Goal: Task Accomplishment & Management: Complete application form

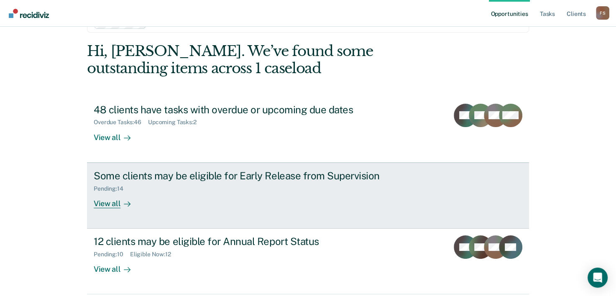
scroll to position [42, 0]
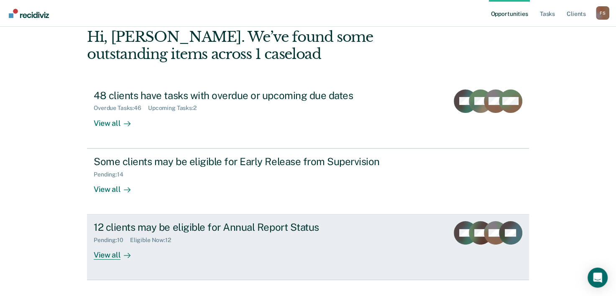
click at [130, 229] on div "12 clients may be eligible for Annual Report Status" at bounding box center [240, 227] width 293 height 12
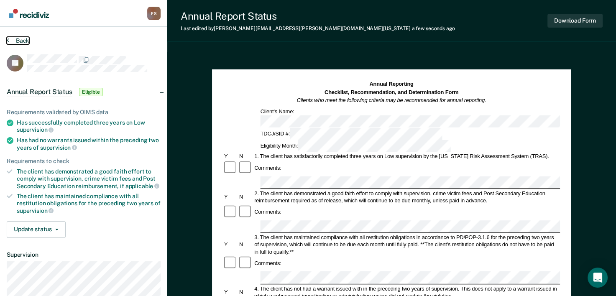
click at [17, 38] on button "Back" at bounding box center [18, 41] width 23 height 8
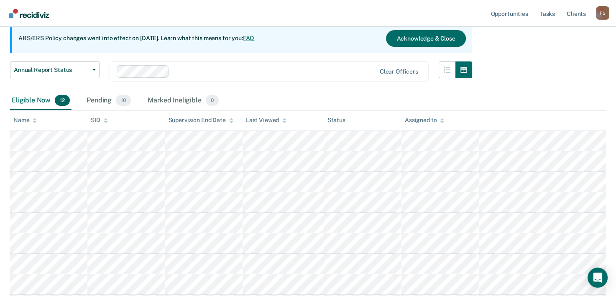
scroll to position [85, 0]
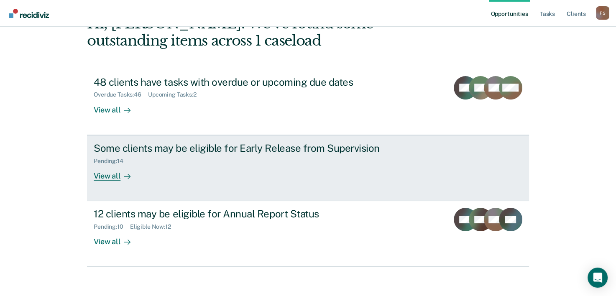
scroll to position [59, 0]
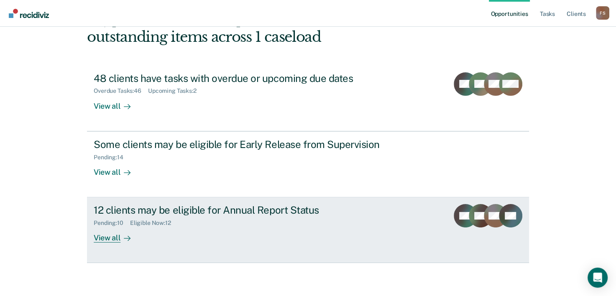
click at [130, 216] on div "Pending : 10 Eligible Now : 12" at bounding box center [240, 221] width 293 height 10
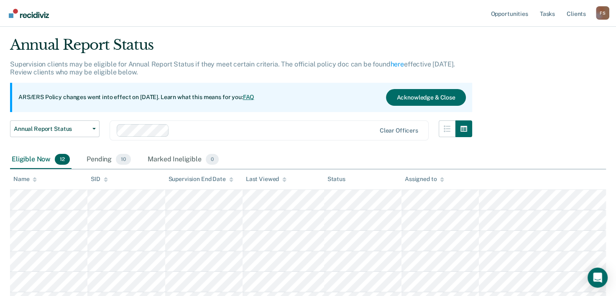
scroll to position [42, 0]
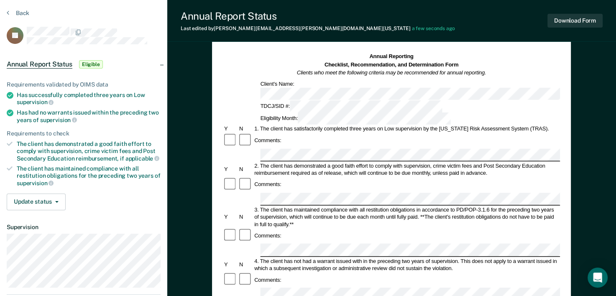
scroll to position [42, 0]
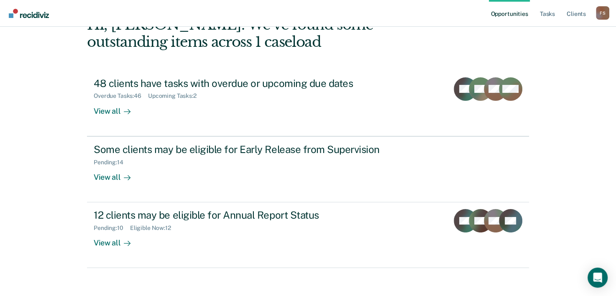
scroll to position [59, 0]
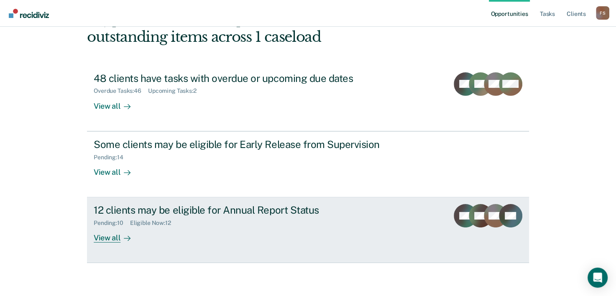
click at [105, 238] on div "View all" at bounding box center [117, 235] width 47 height 16
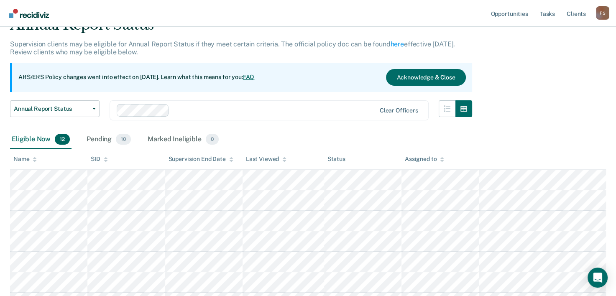
scroll to position [42, 0]
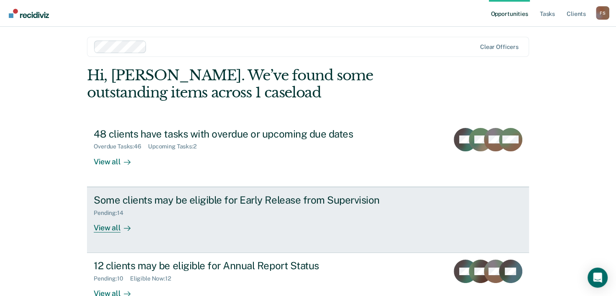
scroll to position [25, 0]
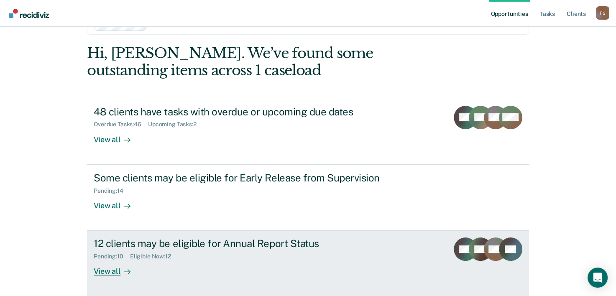
click at [206, 245] on div "12 clients may be eligible for Annual Report Status" at bounding box center [240, 243] width 293 height 12
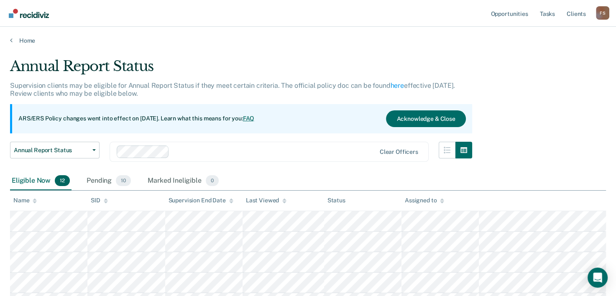
scroll to position [42, 0]
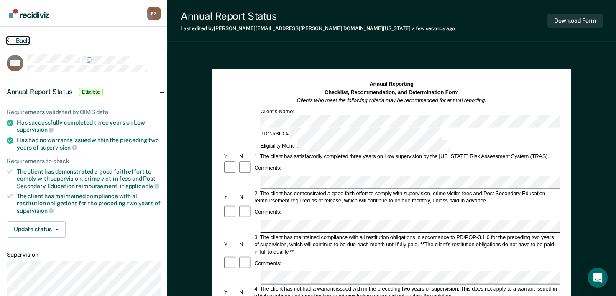
click at [20, 40] on button "Back" at bounding box center [18, 41] width 23 height 8
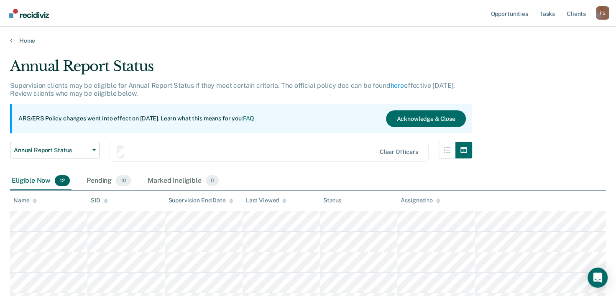
scroll to position [42, 0]
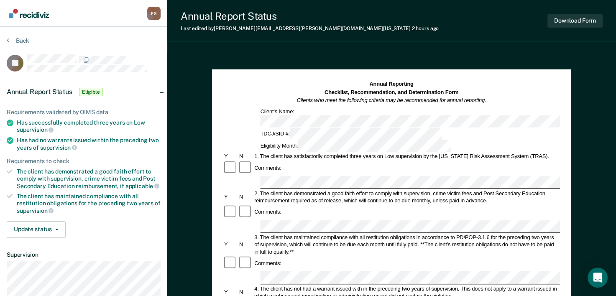
scroll to position [42, 0]
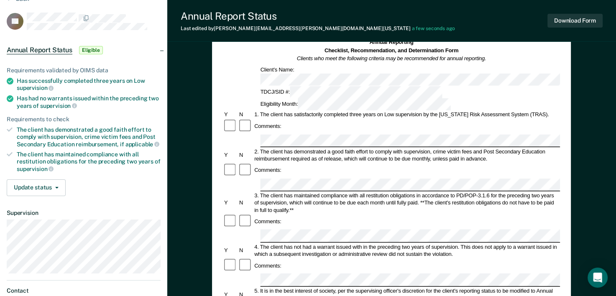
drag, startPoint x: 300, startPoint y: 193, endPoint x: 356, endPoint y: 209, distance: 58.7
click at [356, 258] on div "Comments:" at bounding box center [391, 265] width 337 height 15
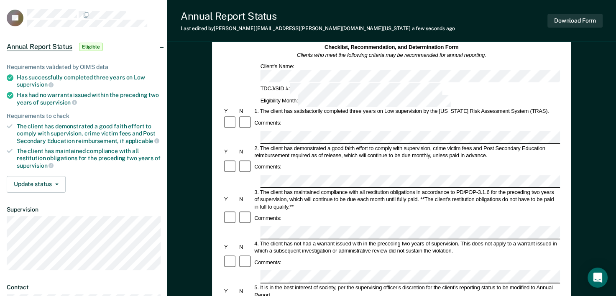
scroll to position [0, 0]
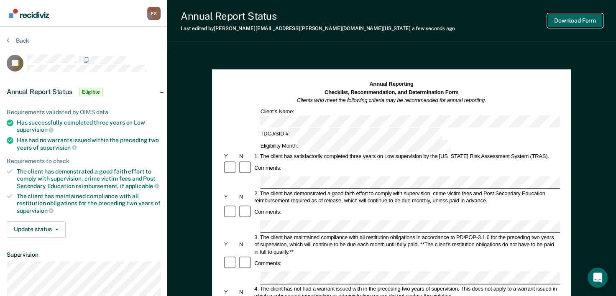
click at [592, 23] on button "Download Form" at bounding box center [574, 21] width 55 height 14
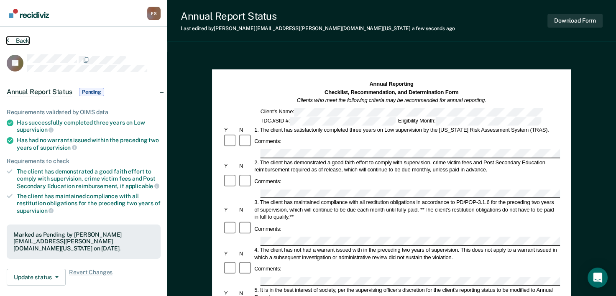
click at [11, 40] on button "Back" at bounding box center [18, 41] width 23 height 8
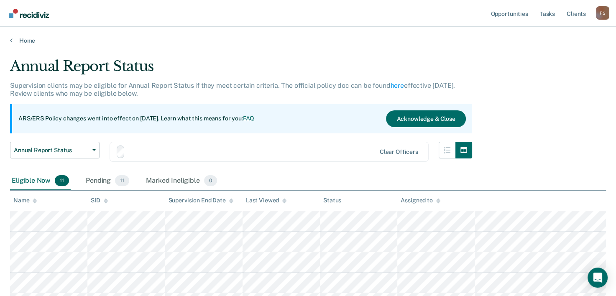
scroll to position [42, 0]
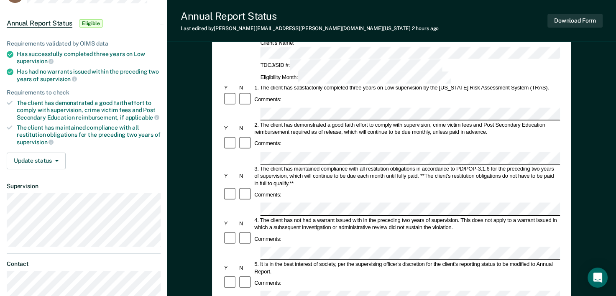
scroll to position [84, 0]
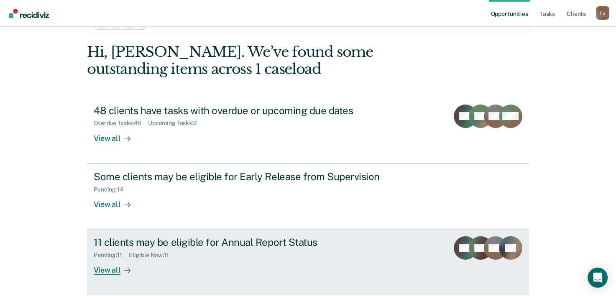
scroll to position [59, 0]
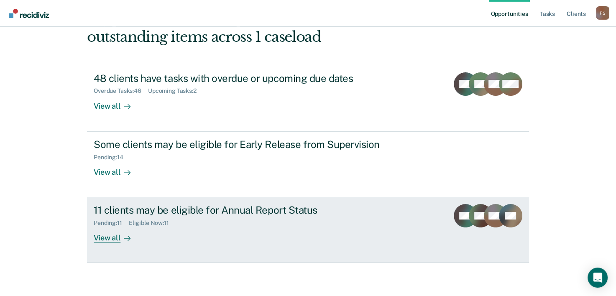
click at [102, 236] on div "View all" at bounding box center [117, 235] width 47 height 16
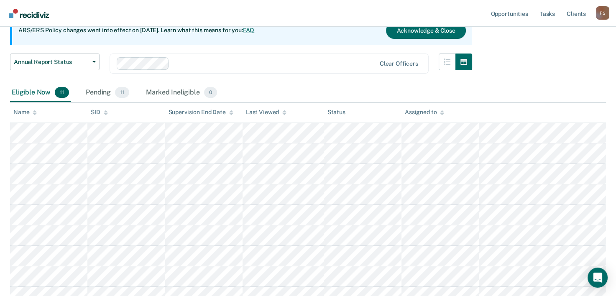
scroll to position [125, 0]
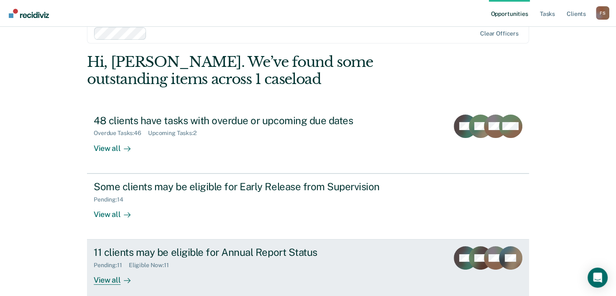
scroll to position [25, 0]
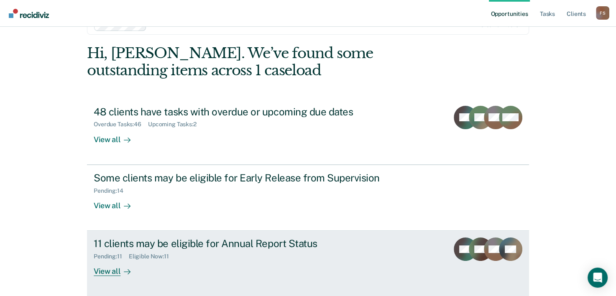
click at [116, 256] on div "Pending : 11" at bounding box center [111, 256] width 35 height 7
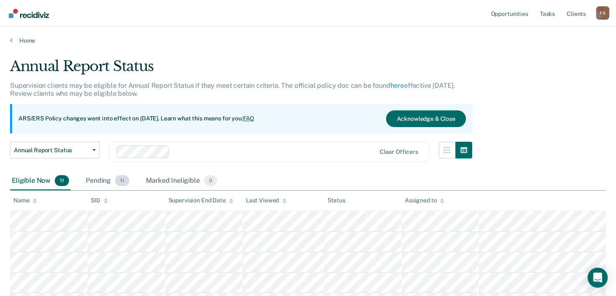
click at [95, 182] on div "Pending 11" at bounding box center [107, 181] width 47 height 18
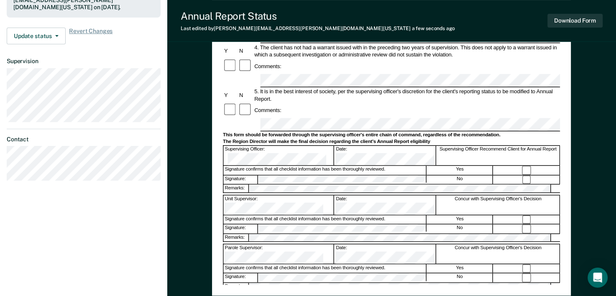
scroll to position [251, 0]
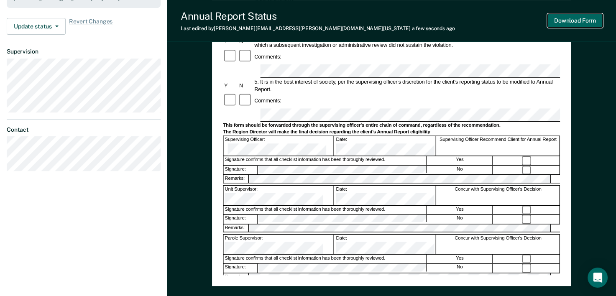
click at [593, 23] on button "Download Form" at bounding box center [574, 21] width 55 height 14
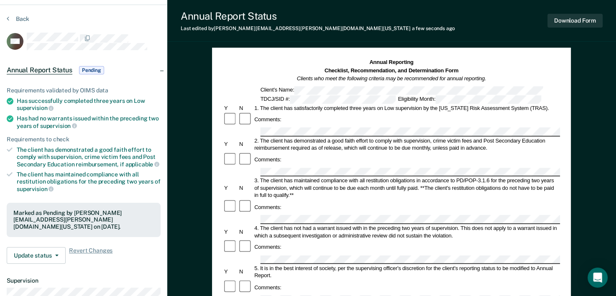
scroll to position [0, 0]
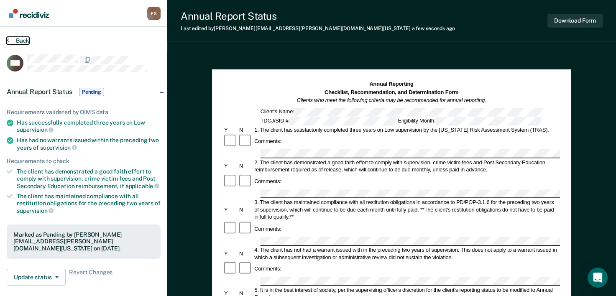
click at [13, 38] on button "Back" at bounding box center [18, 41] width 23 height 8
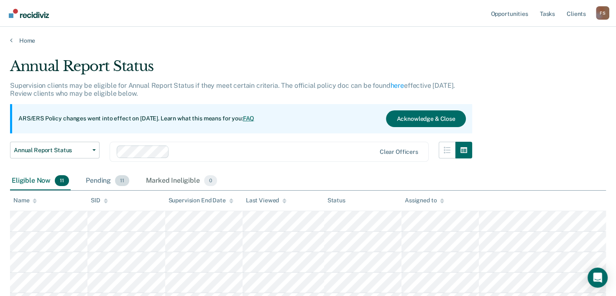
click at [105, 181] on div "Pending 11" at bounding box center [107, 181] width 47 height 18
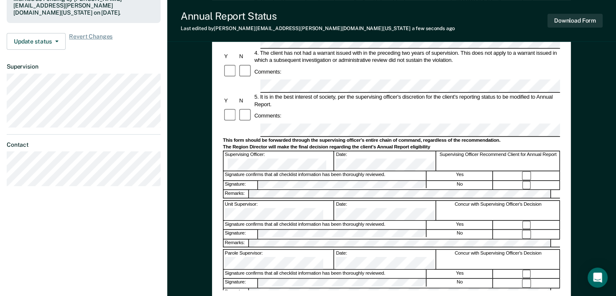
scroll to position [251, 0]
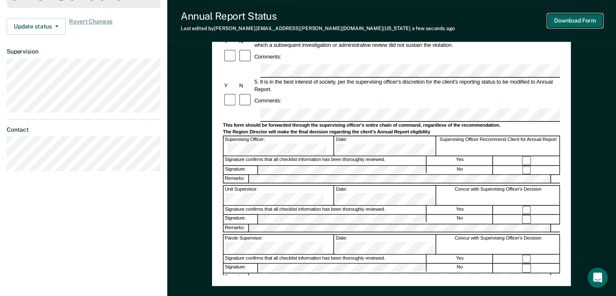
click at [597, 22] on button "Download Form" at bounding box center [574, 21] width 55 height 14
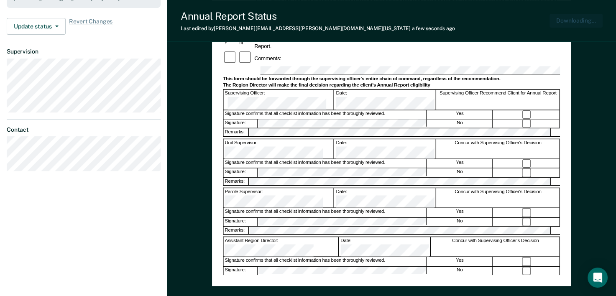
scroll to position [0, 0]
